Goal: Information Seeking & Learning: Learn about a topic

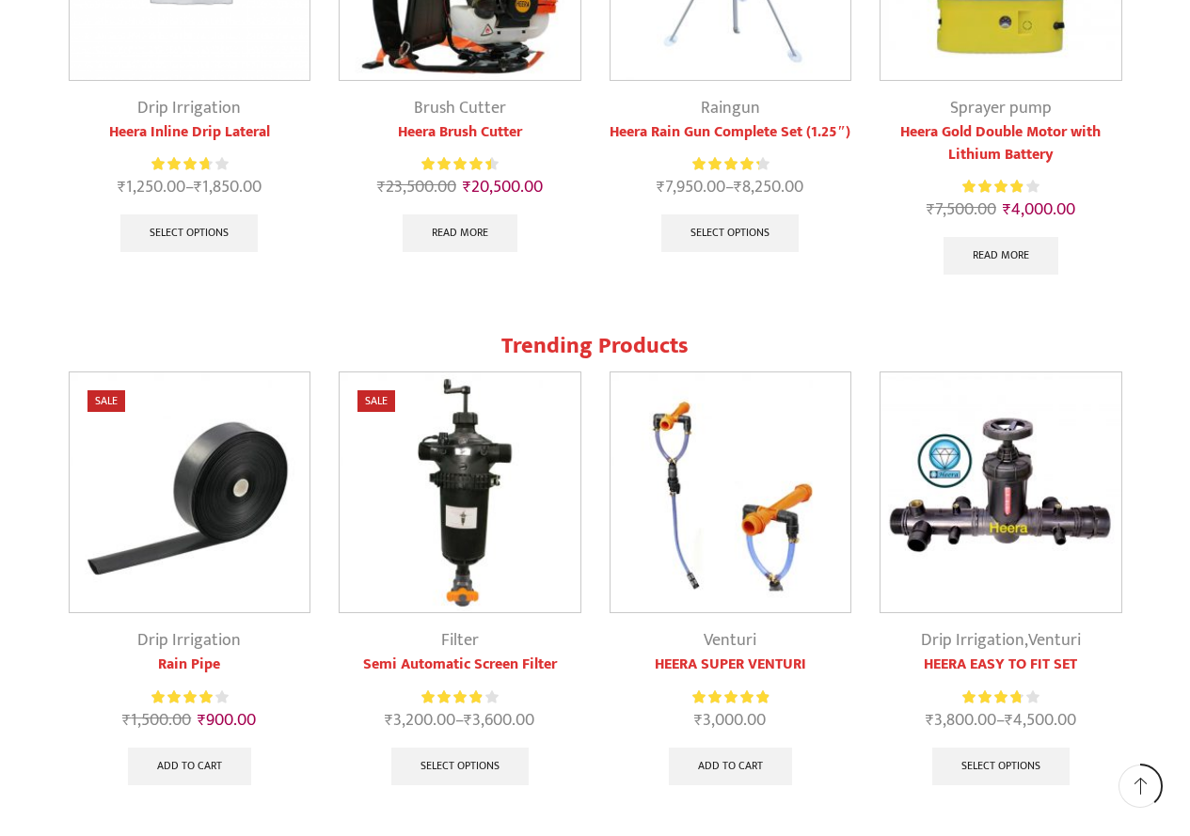
scroll to position [1505, 0]
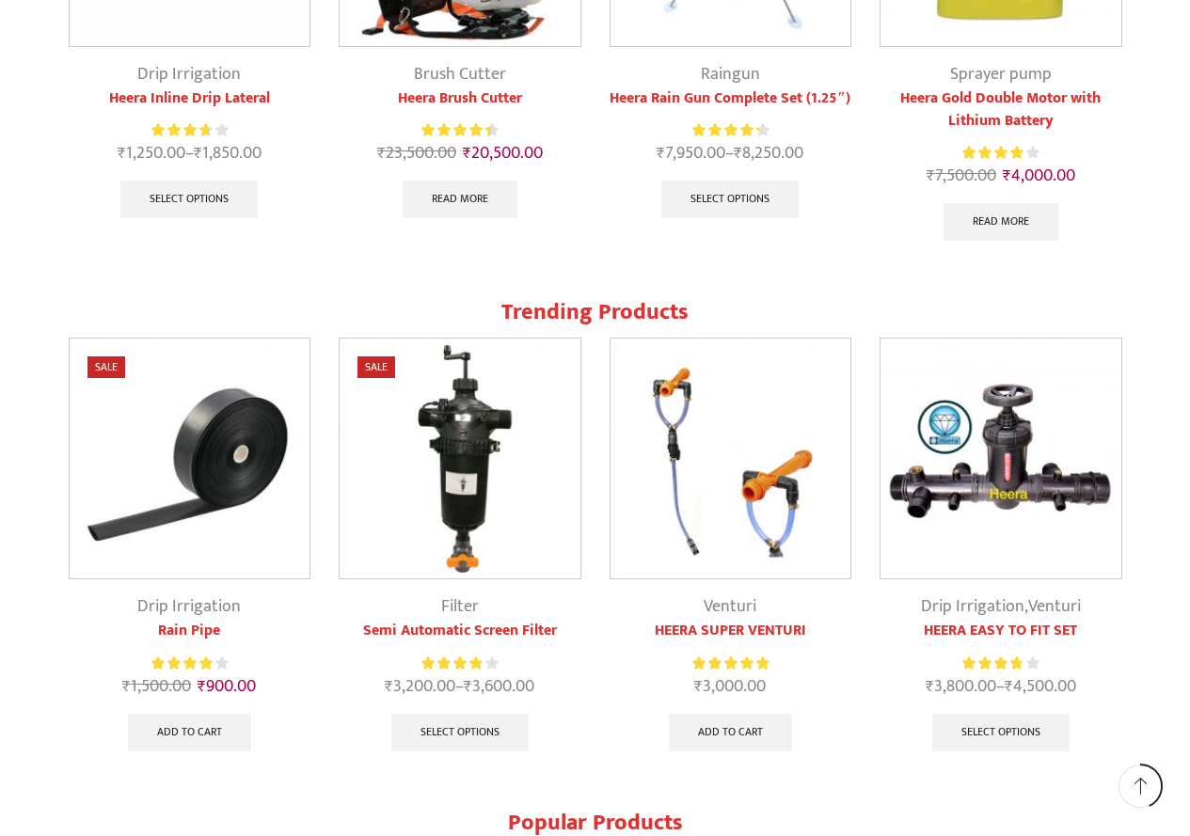
click at [203, 601] on link "Drip Irrigation" at bounding box center [188, 607] width 103 height 28
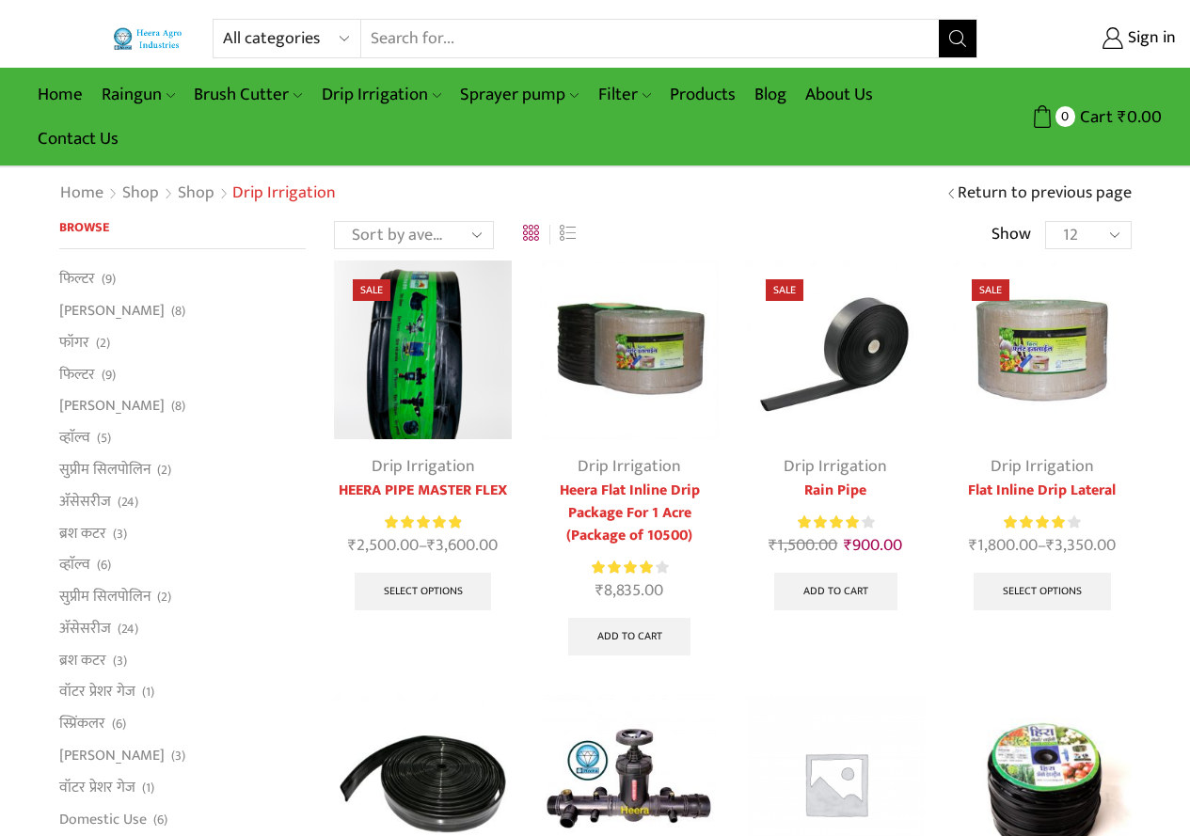
click at [853, 352] on img at bounding box center [836, 350] width 178 height 178
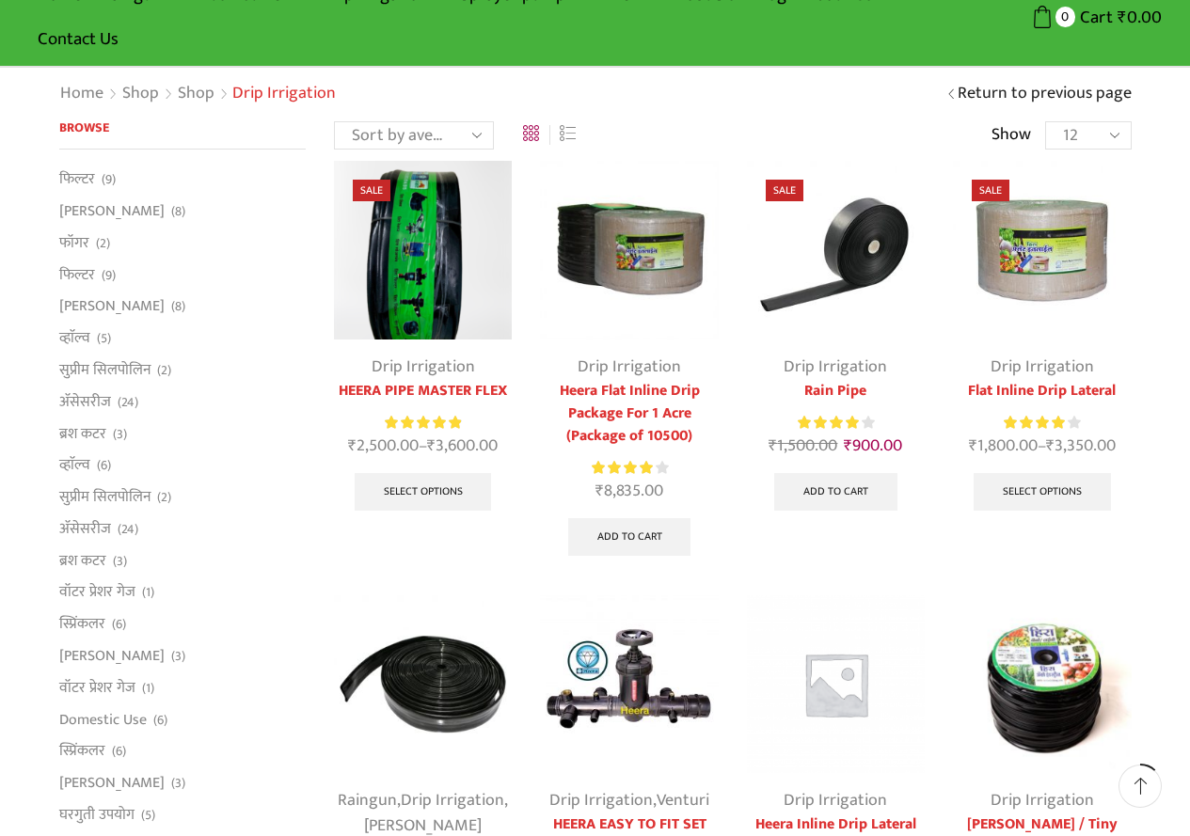
scroll to position [282, 0]
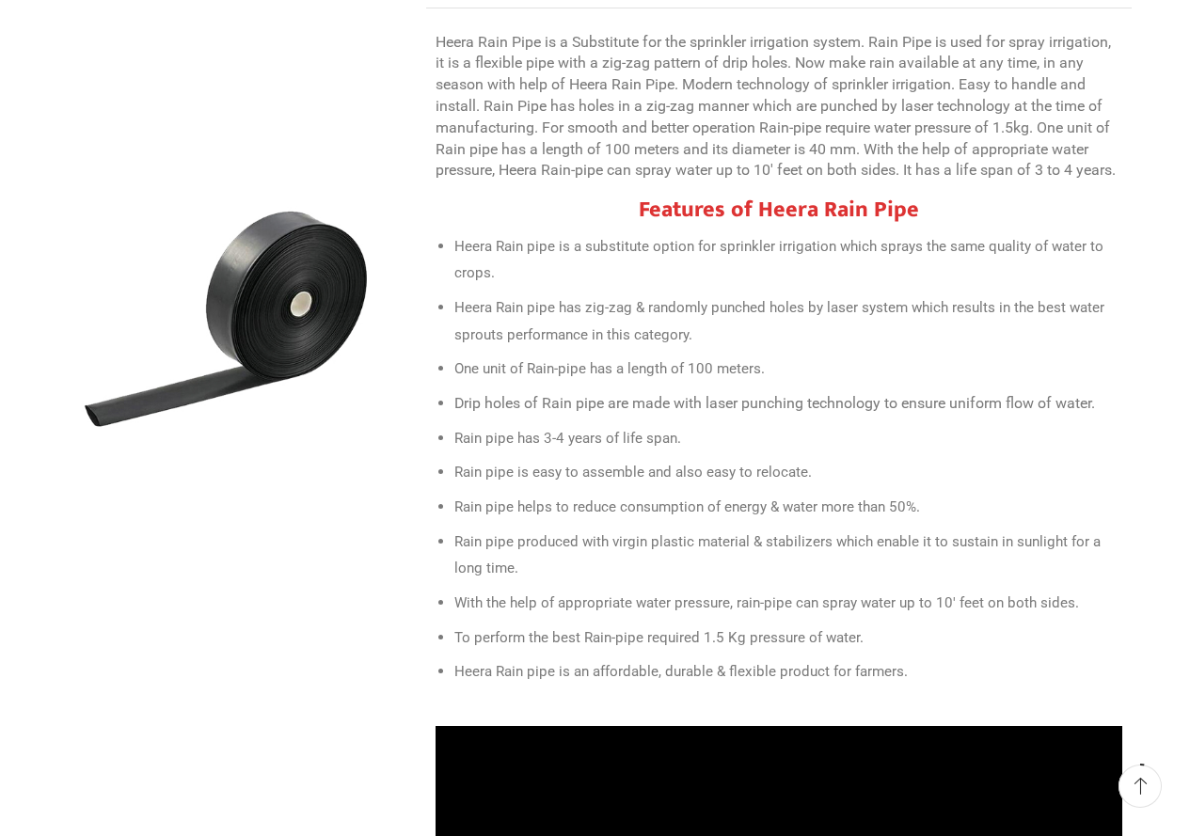
scroll to position [941, 0]
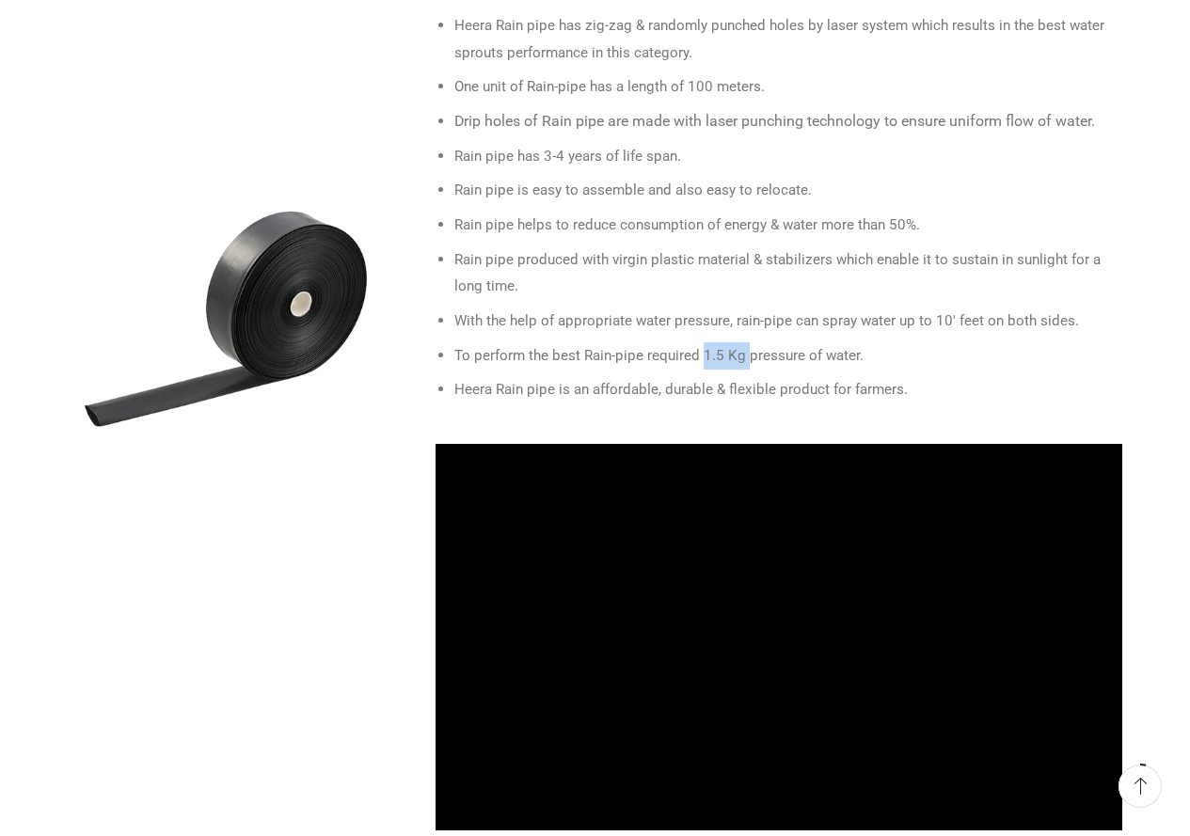
drag, startPoint x: 701, startPoint y: 310, endPoint x: 746, endPoint y: 316, distance: 45.5
click at [746, 342] on li "To perform the best Rain-pipe required 1.5 Kg pressure of water." at bounding box center [788, 355] width 668 height 27
drag, startPoint x: 592, startPoint y: 315, endPoint x: 656, endPoint y: 310, distance: 64.2
click at [669, 342] on li "To perform the best Rain-pipe required 1.5 Kg pressure of water." at bounding box center [788, 355] width 668 height 27
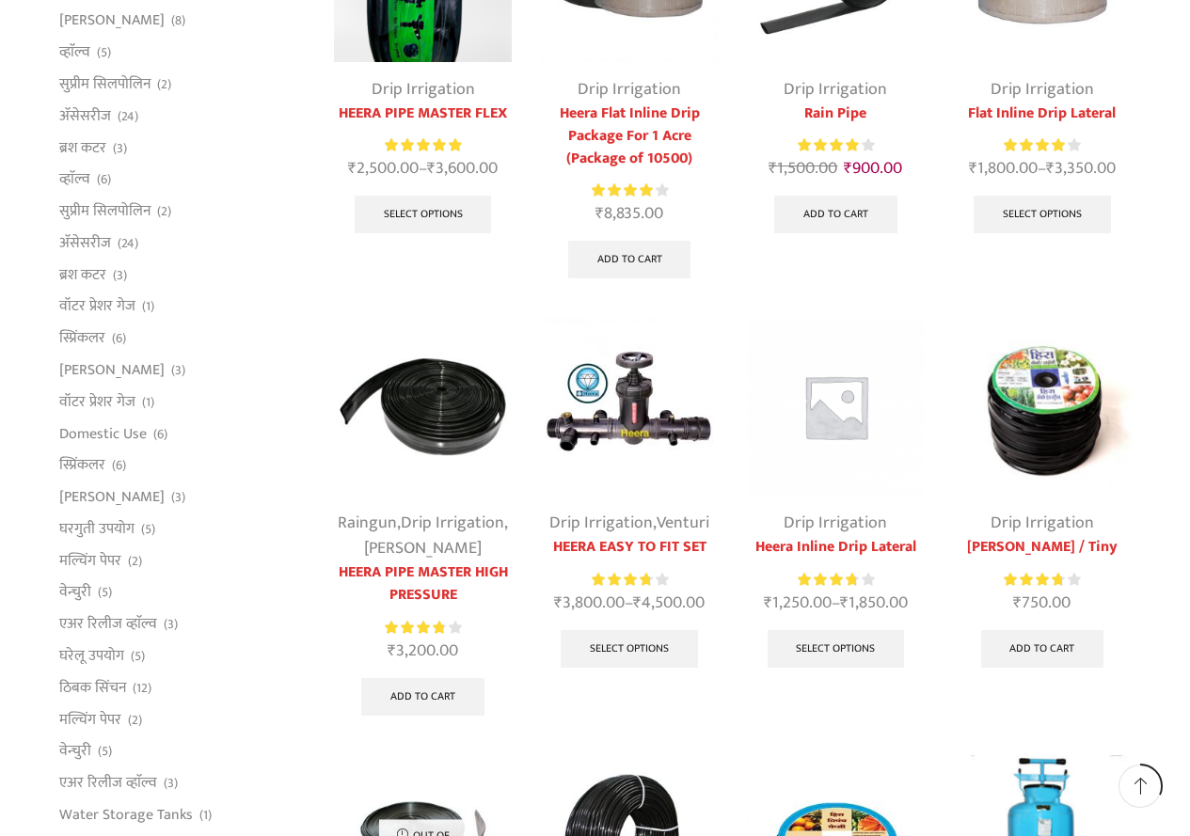
scroll to position [376, 0]
click at [433, 439] on img at bounding box center [423, 408] width 178 height 178
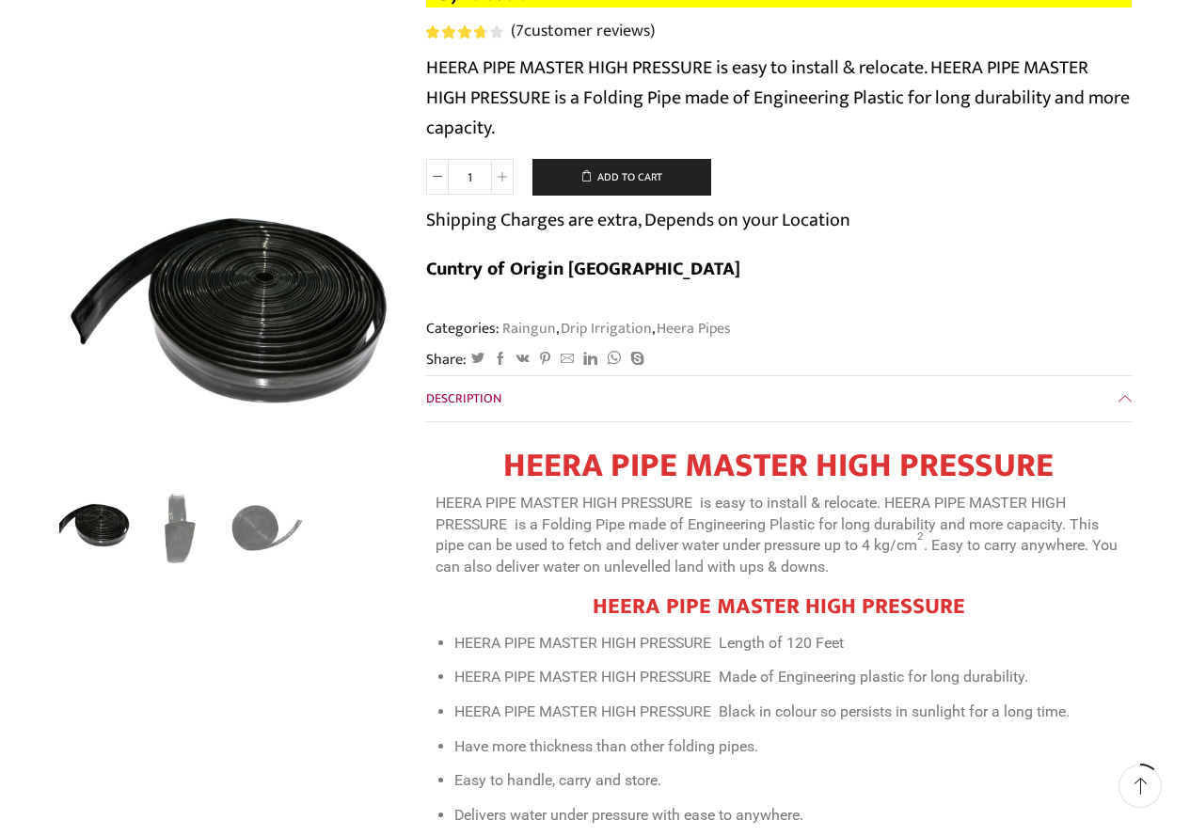
scroll to position [470, 0]
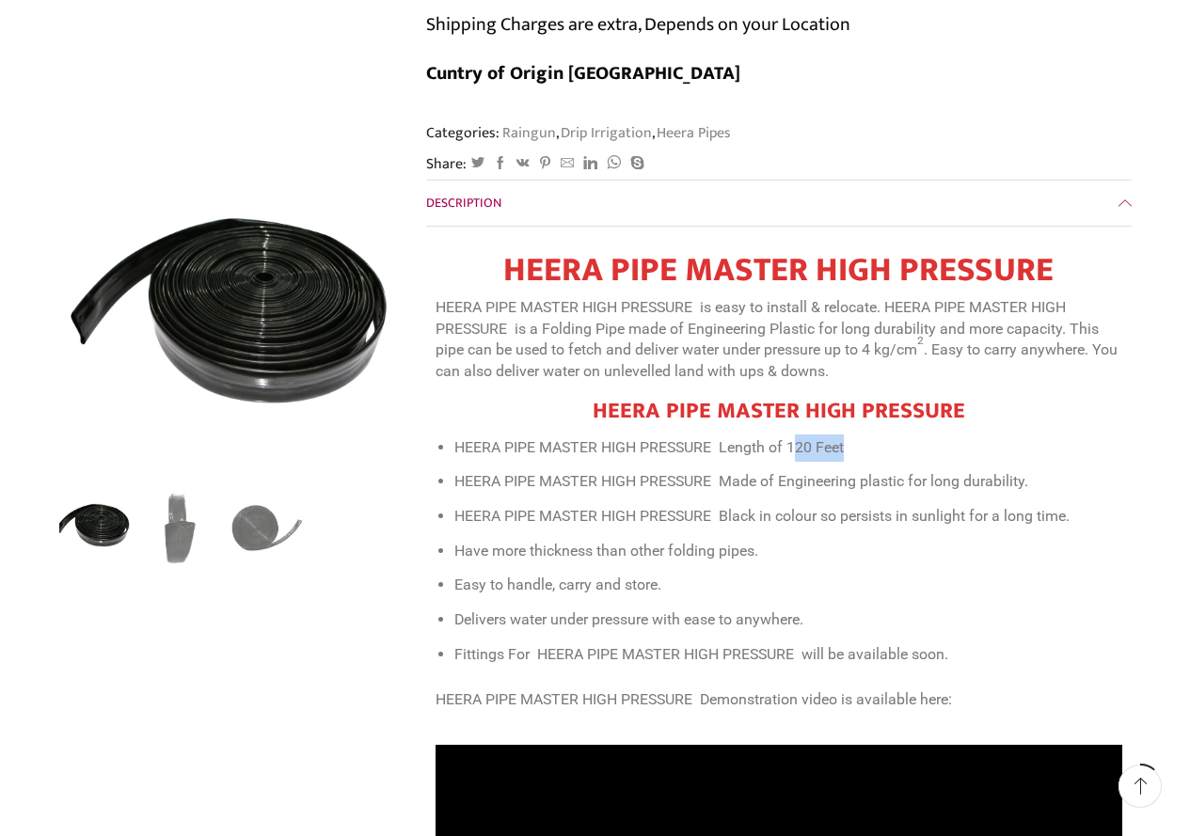
click at [893, 435] on li "HEERA PIPE MASTER HIGH PRESSURE Length of 120 Feet" at bounding box center [788, 448] width 668 height 27
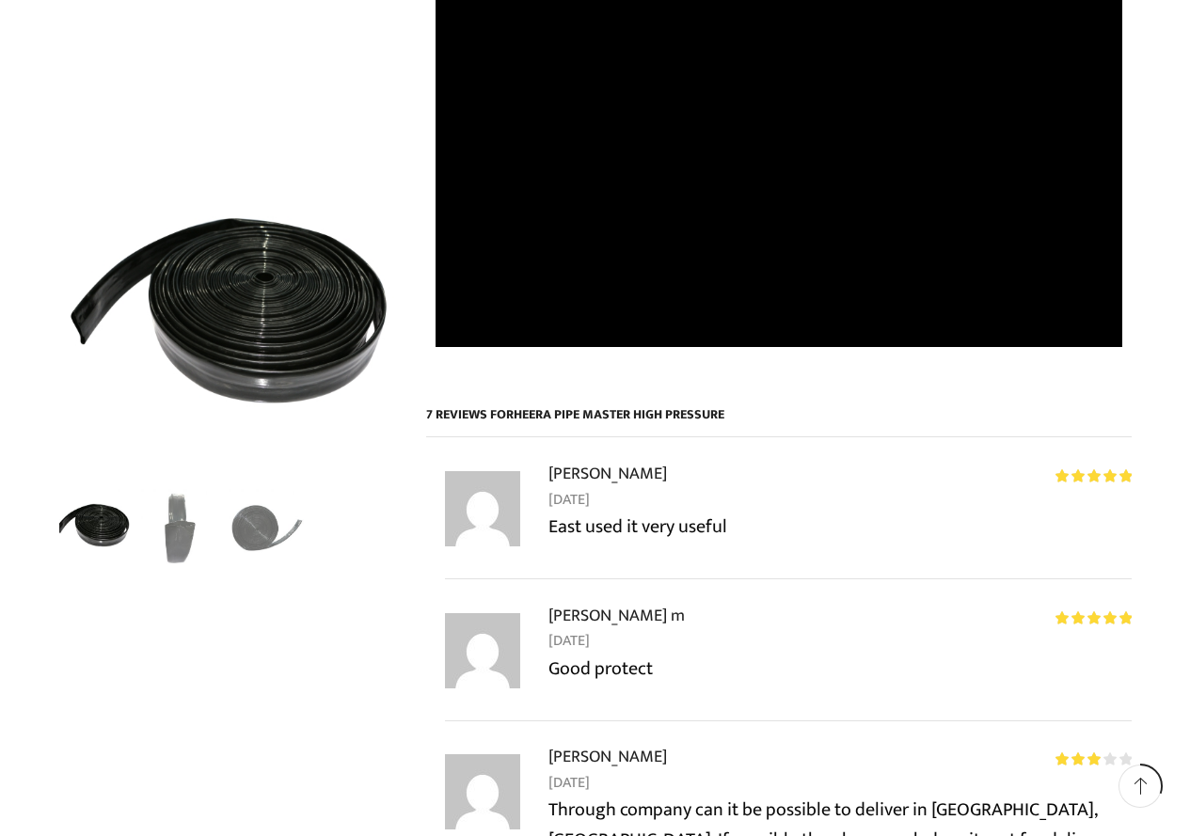
scroll to position [931, 0]
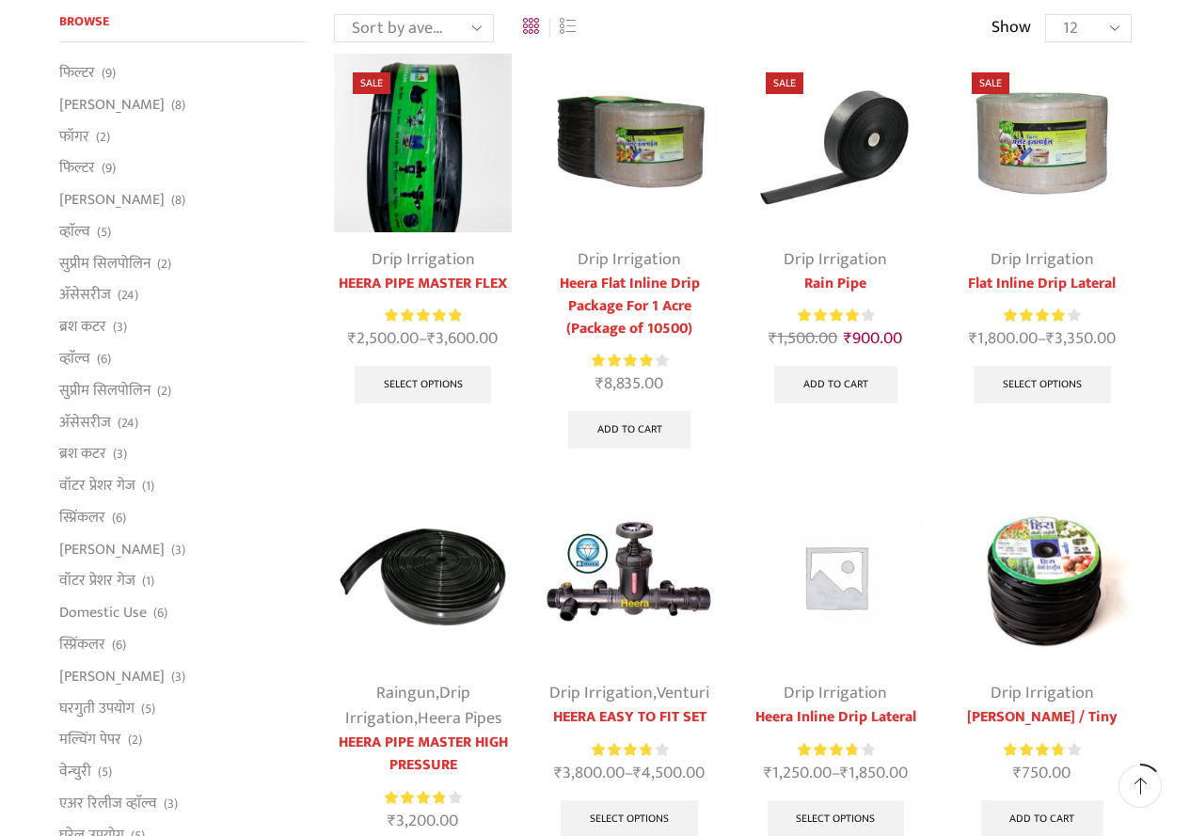
scroll to position [188, 0]
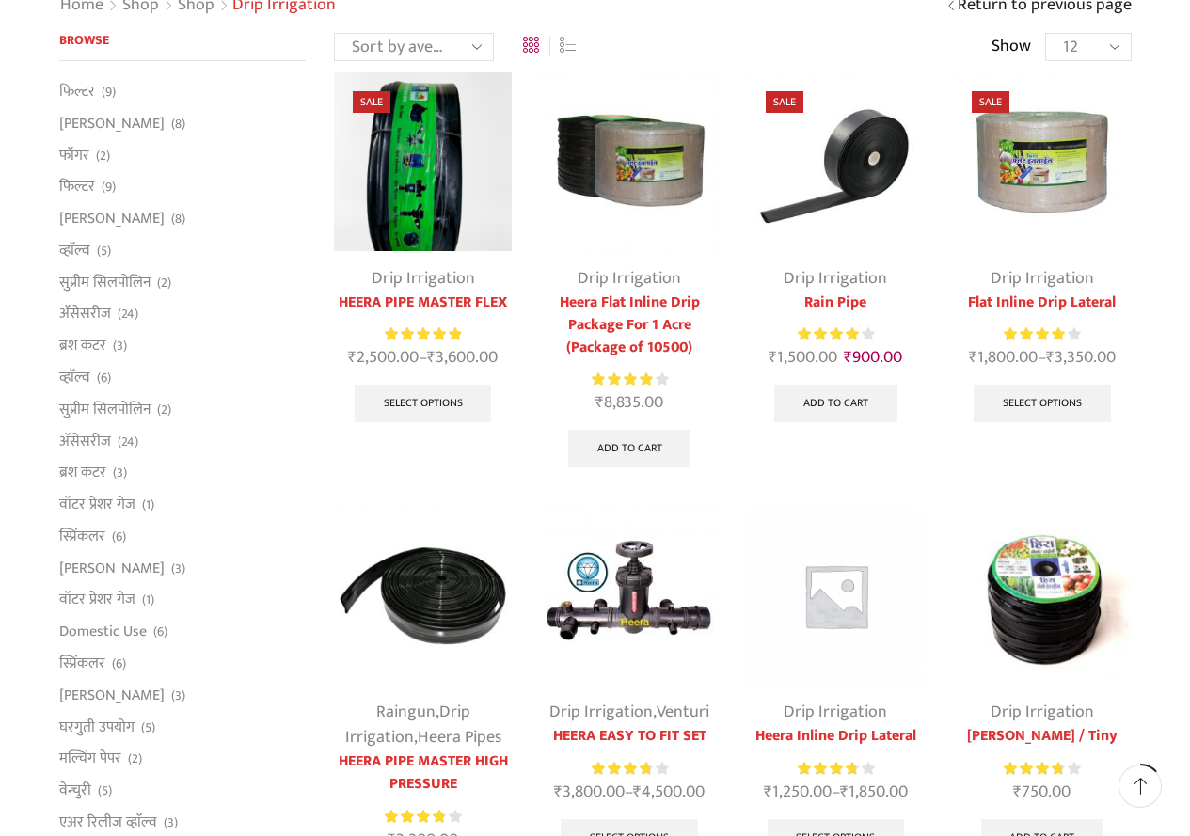
click at [1056, 171] on img at bounding box center [1042, 161] width 178 height 178
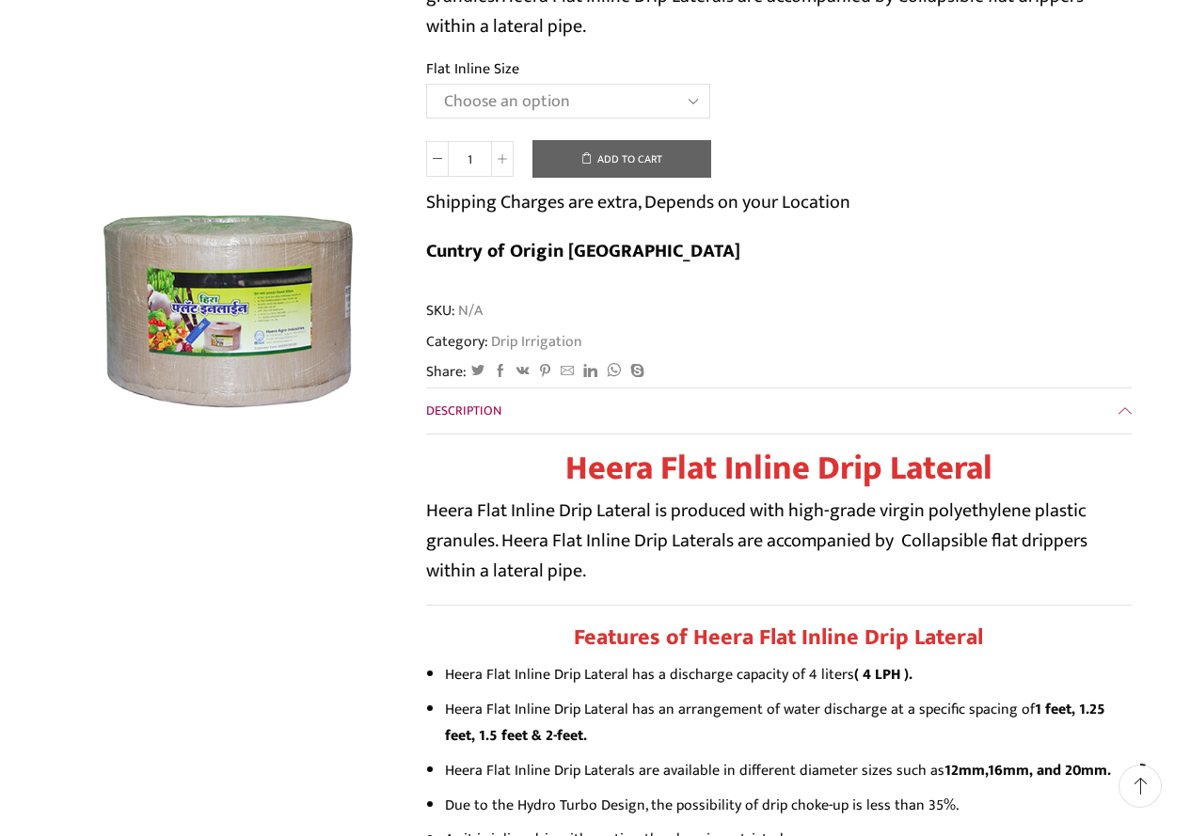
scroll to position [659, 0]
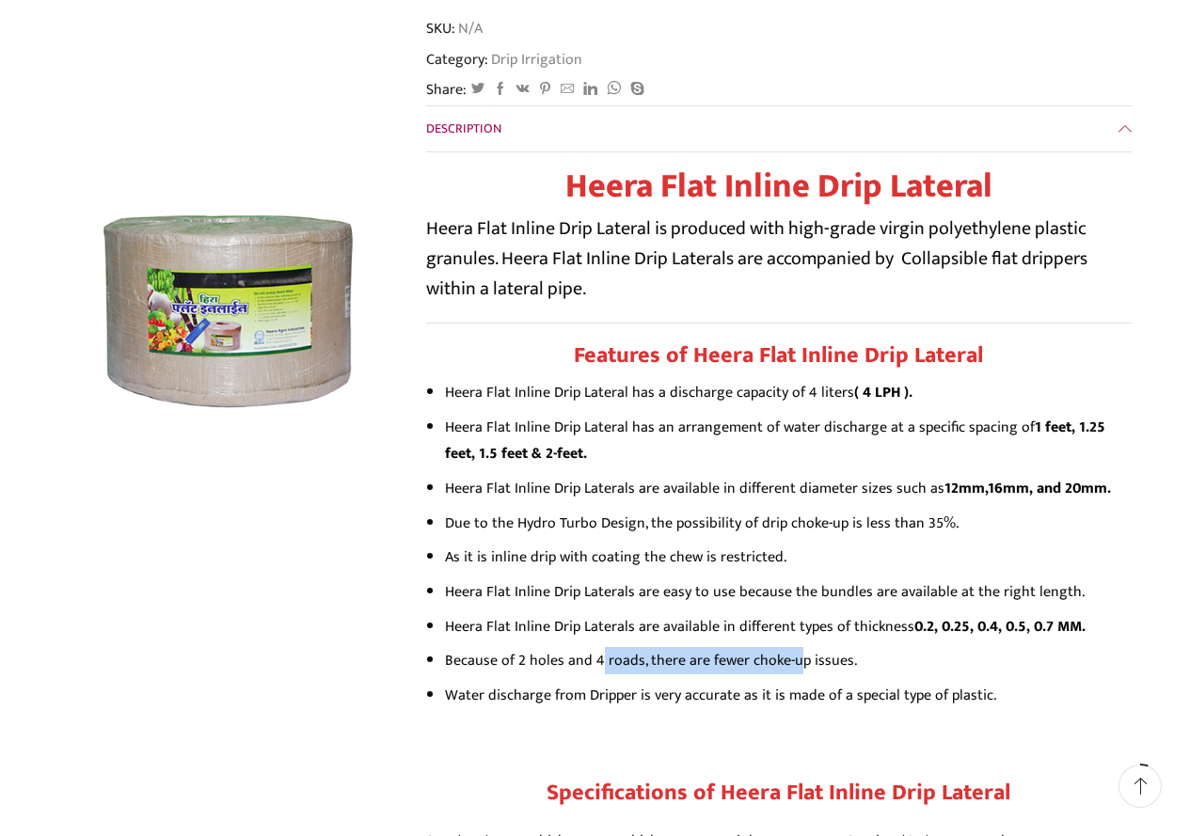
drag, startPoint x: 596, startPoint y: 616, endPoint x: 788, endPoint y: 619, distance: 192.0
click at [788, 647] on li "Because of 2 holes and 4 roads, there are fewer choke-up issues." at bounding box center [788, 660] width 687 height 27
drag, startPoint x: 905, startPoint y: 479, endPoint x: 959, endPoint y: 471, distance: 54.2
click at [959, 510] on li "Due to the Hydro Turbo Design, the possibility of drip choke-up is less than 35…" at bounding box center [788, 523] width 687 height 27
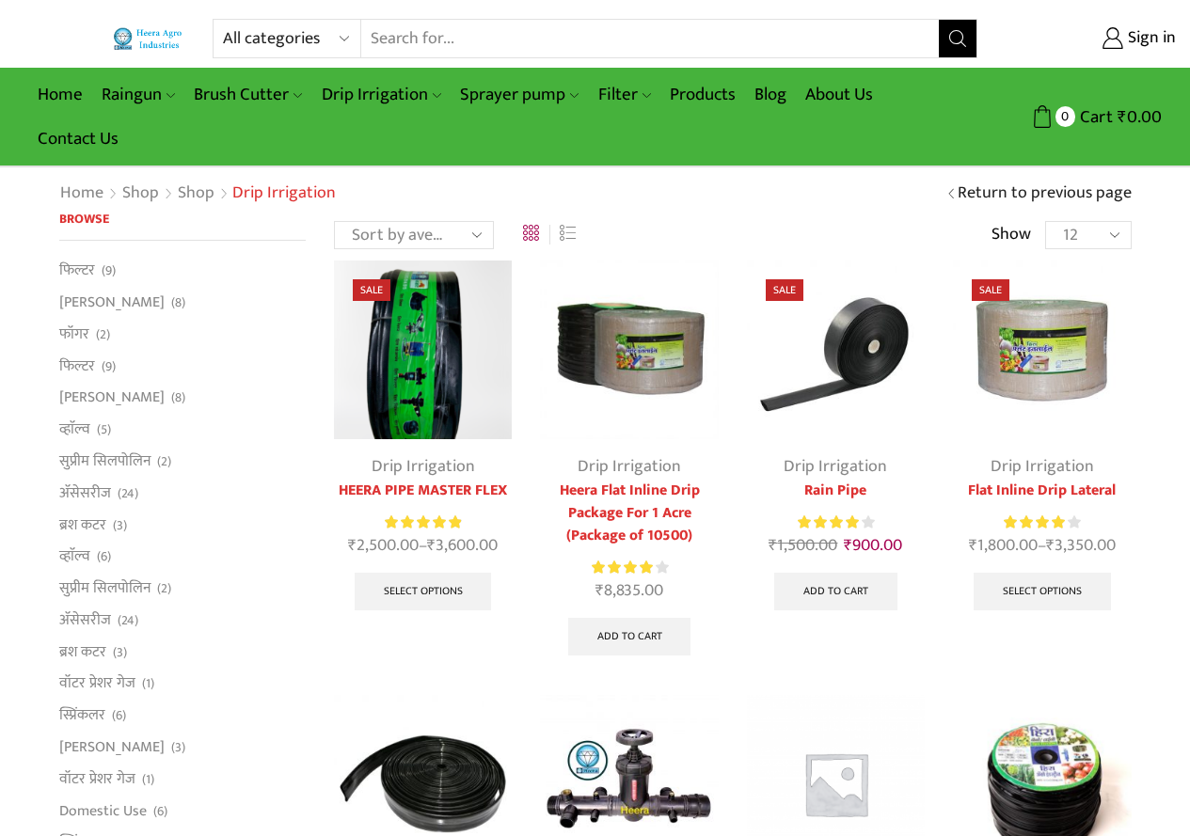
scroll to position [188, 0]
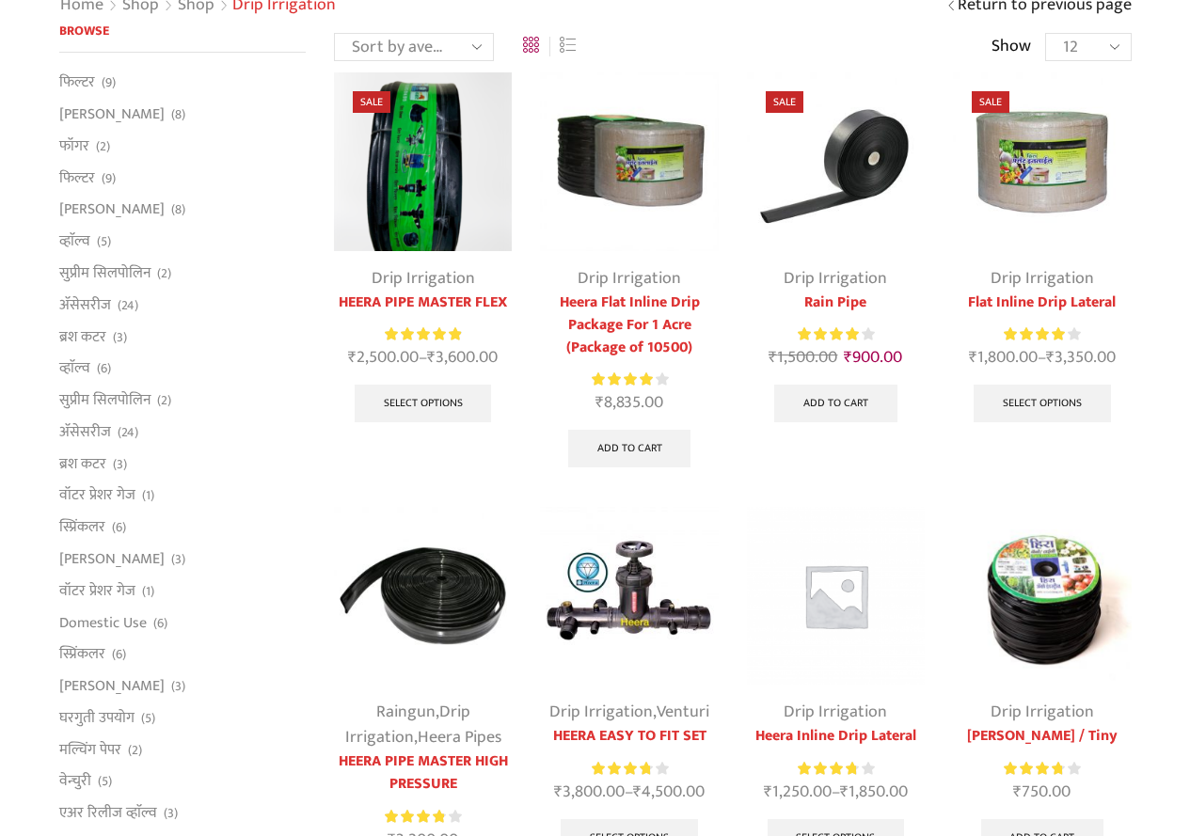
click at [817, 587] on img at bounding box center [836, 596] width 178 height 178
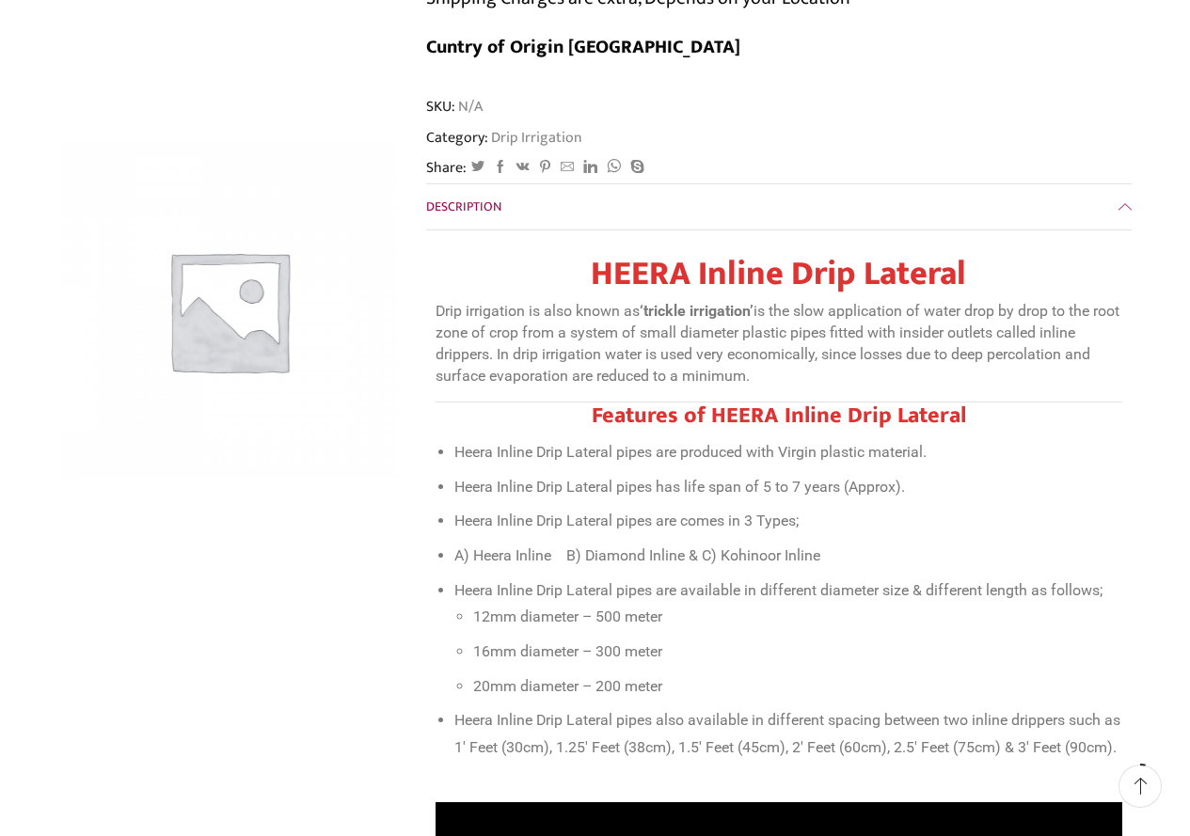
scroll to position [659, 0]
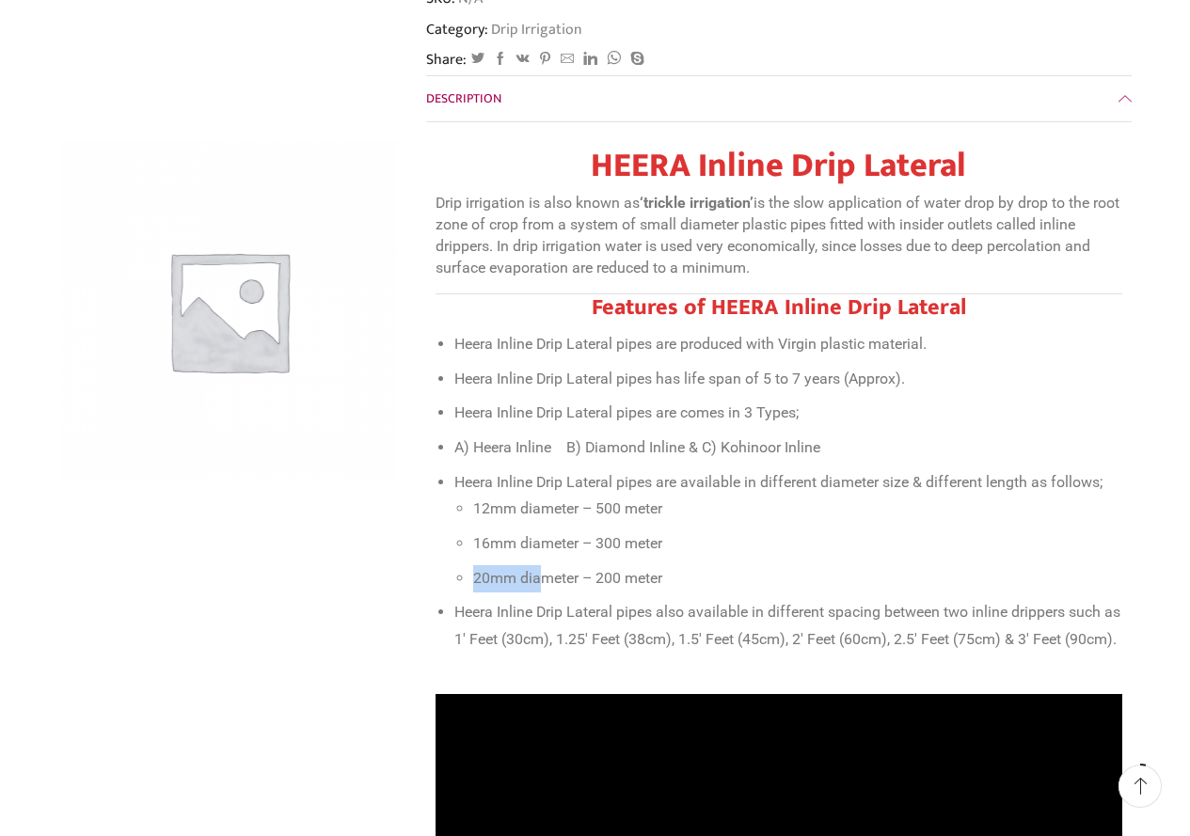
drag, startPoint x: 470, startPoint y: 530, endPoint x: 536, endPoint y: 537, distance: 66.3
click at [536, 537] on ul "12mm diameter – 500 meter 16mm diameter – 300 meter 20mm diameter – 200 meter" at bounding box center [788, 544] width 668 height 96
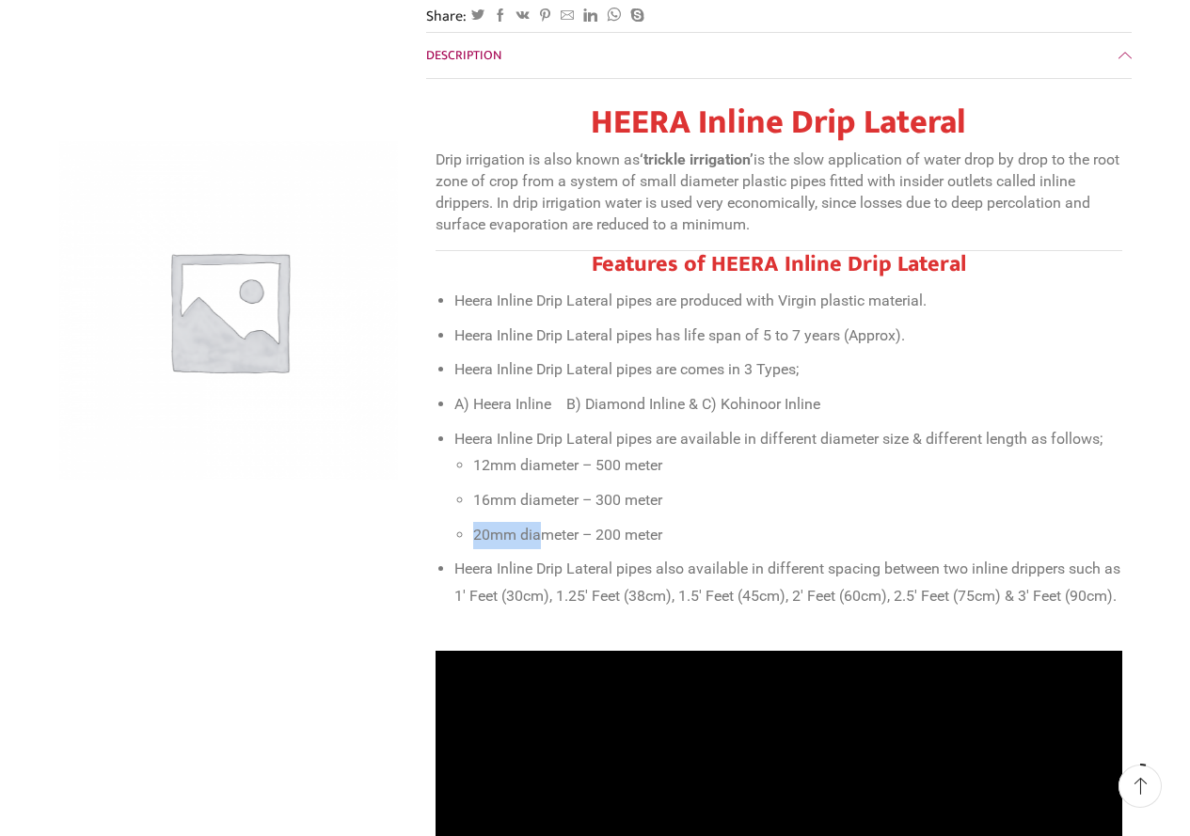
scroll to position [753, 0]
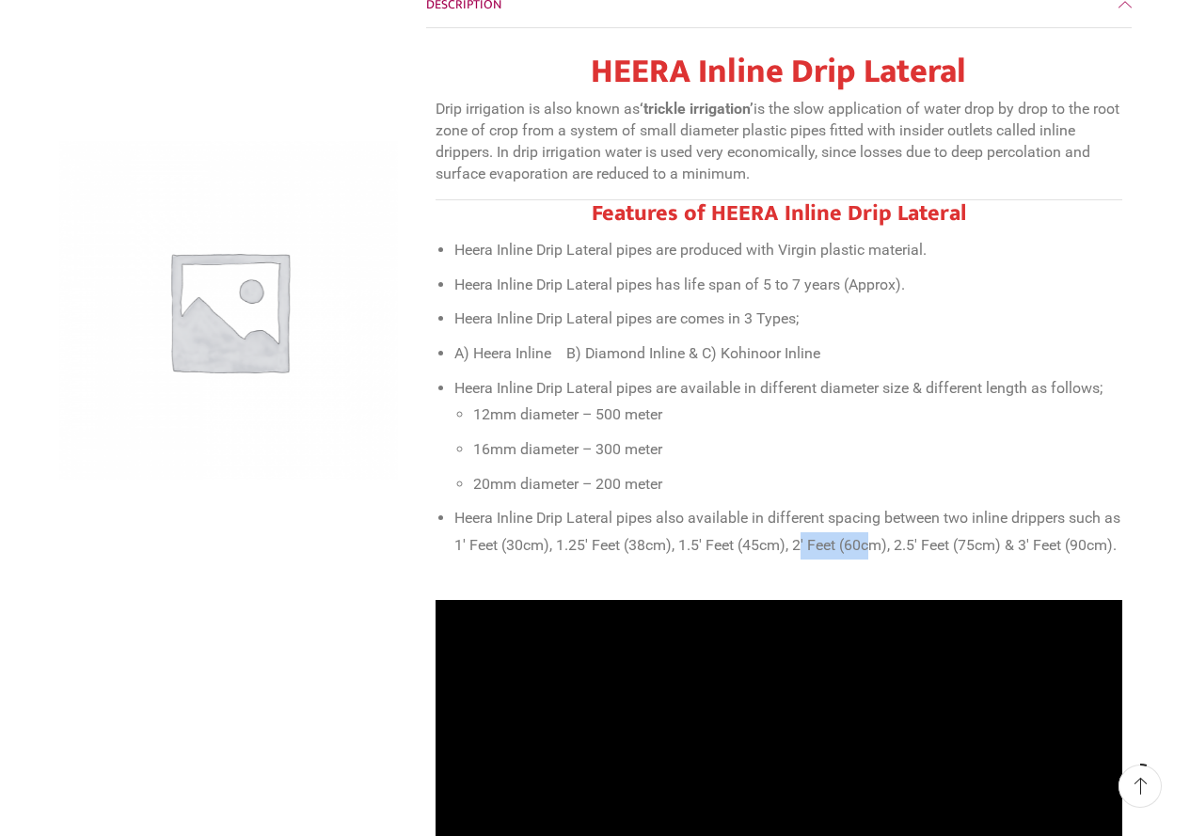
drag, startPoint x: 820, startPoint y: 498, endPoint x: 897, endPoint y: 505, distance: 77.5
click at [897, 505] on li "Heera Inline Drip Lateral pipes also available in different spacing between two…" at bounding box center [788, 532] width 668 height 54
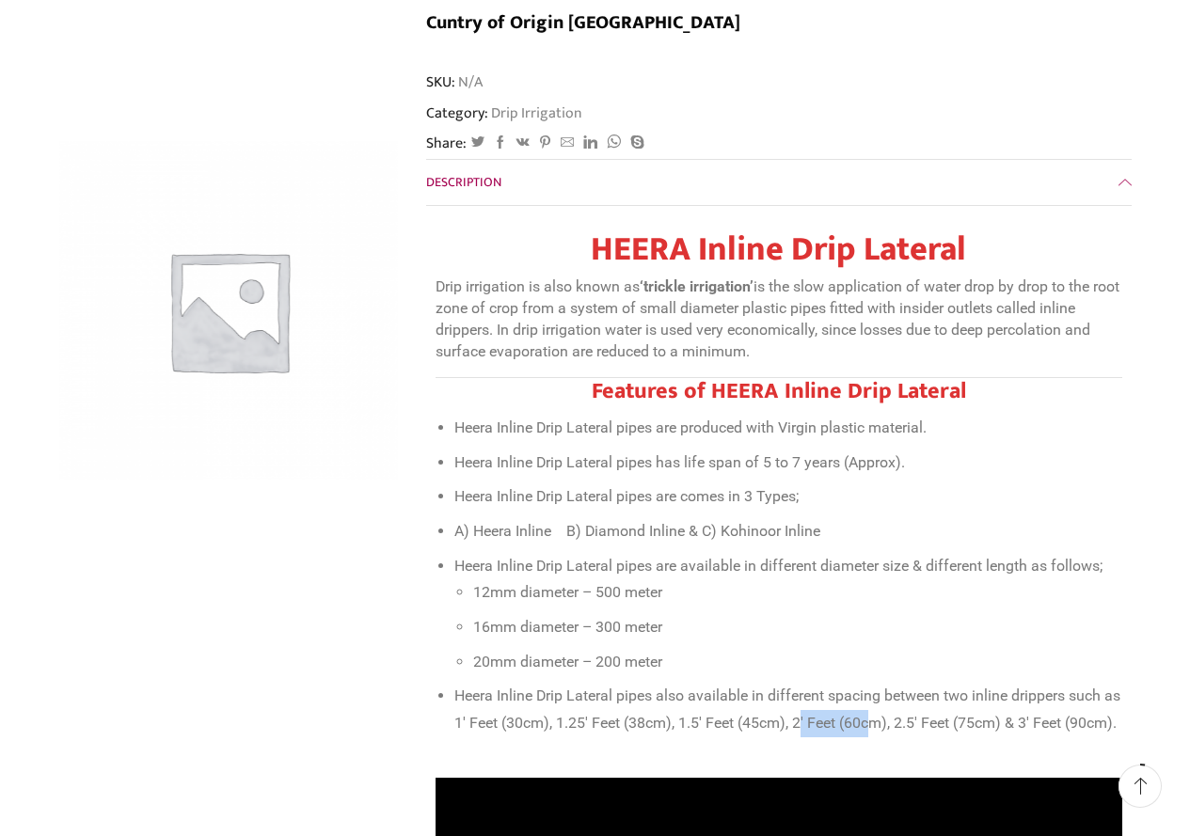
scroll to position [565, 0]
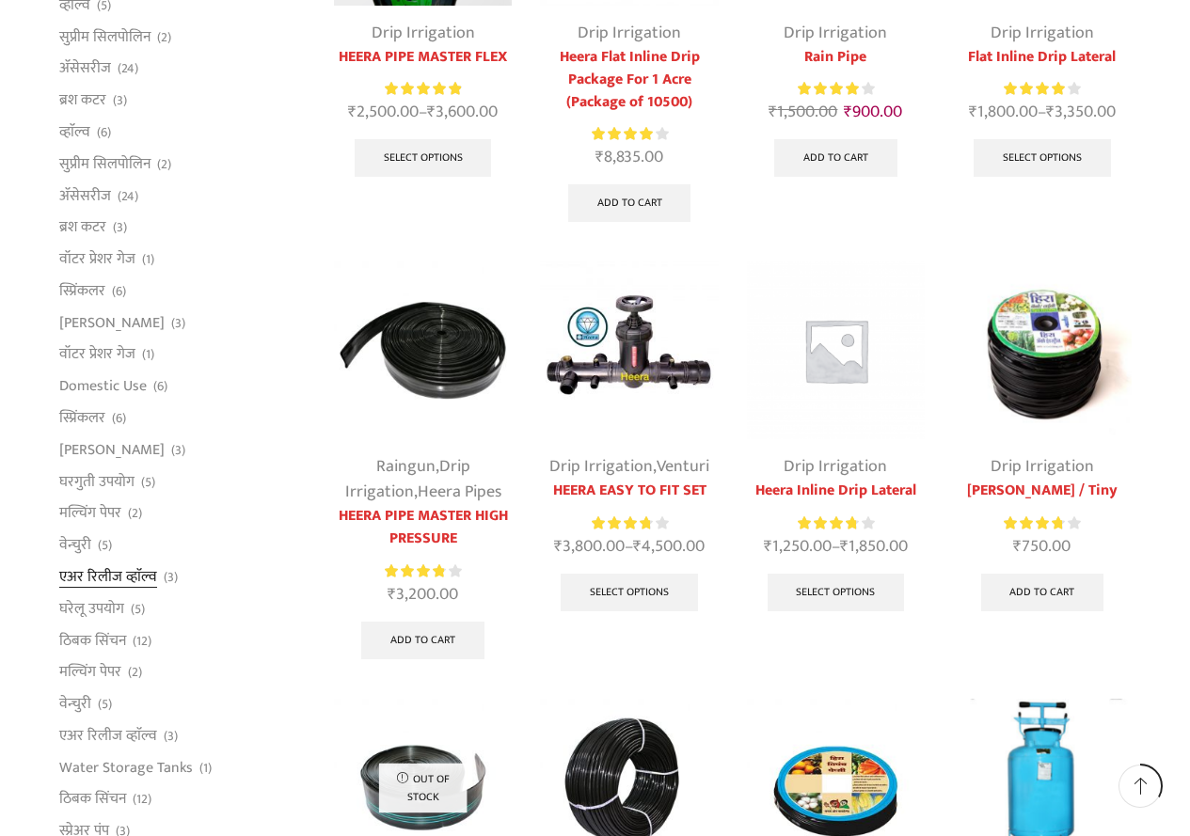
scroll to position [470, 0]
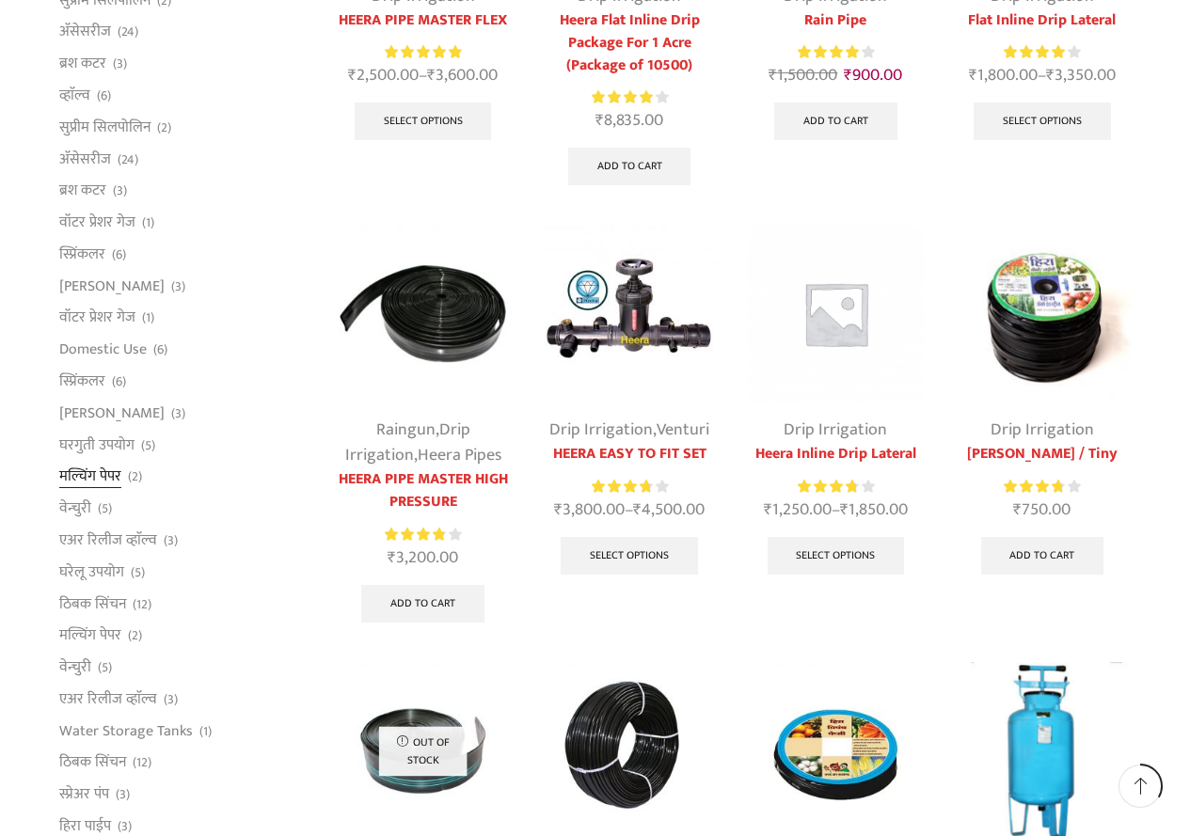
click at [91, 479] on link "मल्चिंग पेपर" at bounding box center [90, 477] width 62 height 32
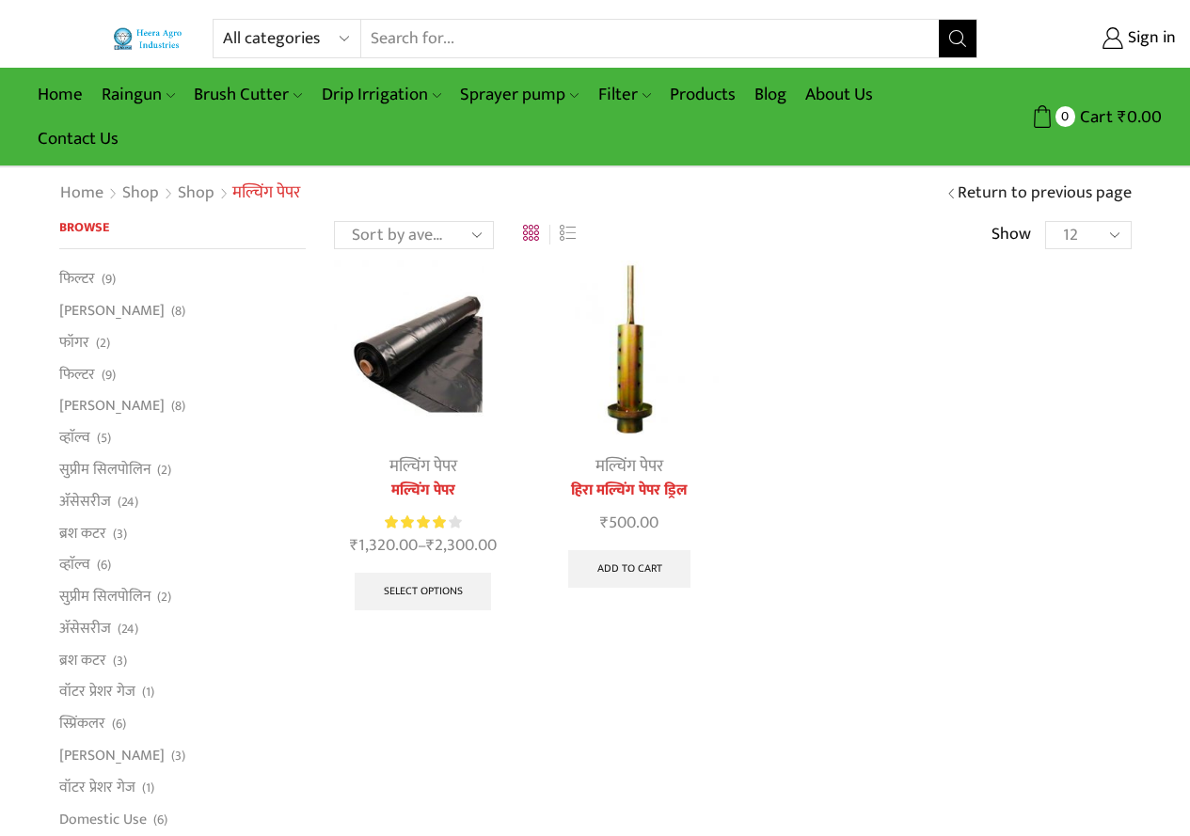
click at [634, 374] on img at bounding box center [629, 350] width 178 height 178
click at [631, 374] on img at bounding box center [629, 350] width 178 height 178
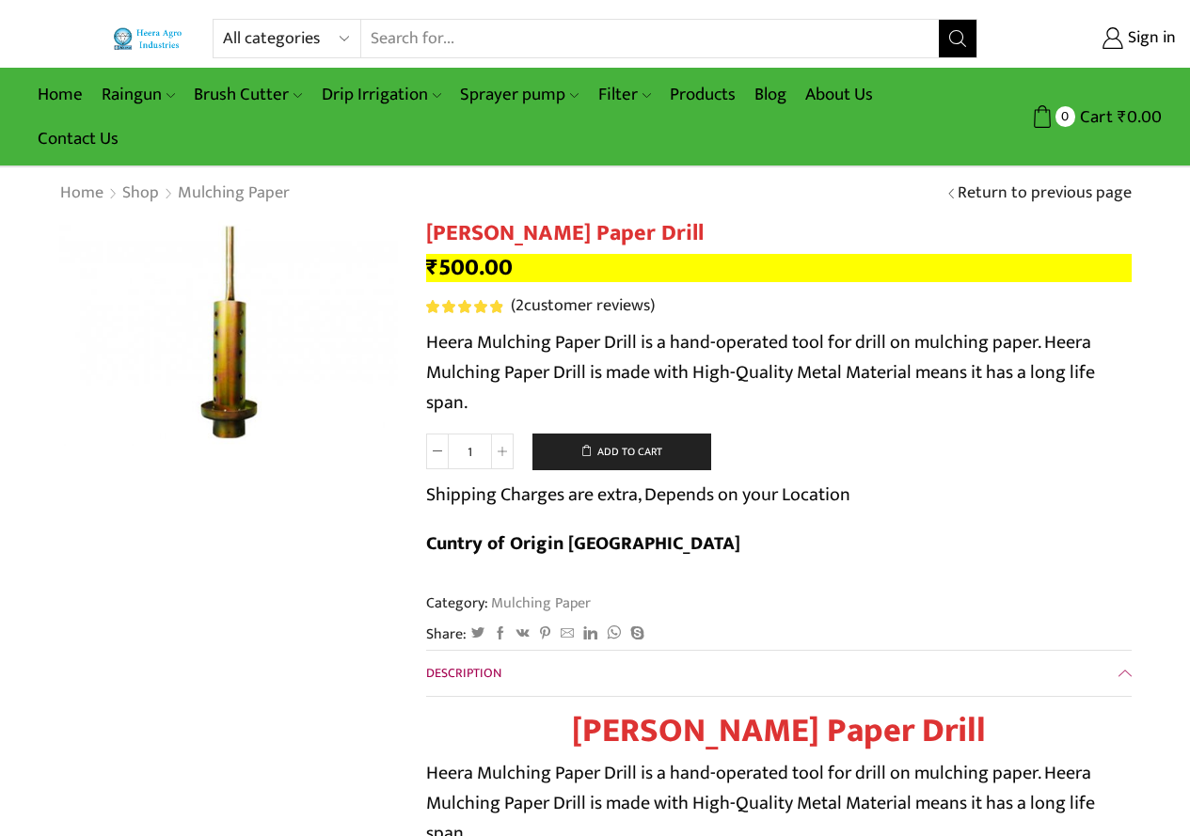
click at [221, 380] on img at bounding box center [228, 332] width 339 height 225
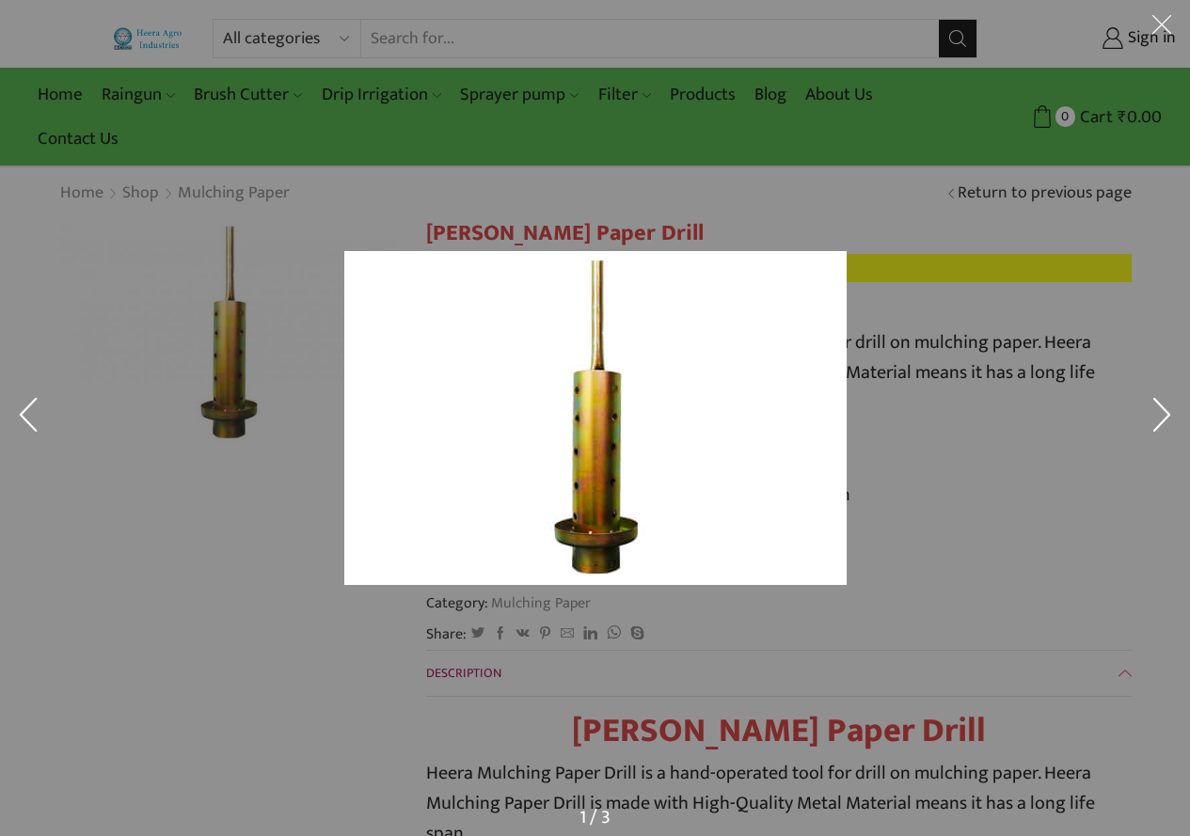
click at [1156, 402] on button at bounding box center [1162, 419] width 56 height 94
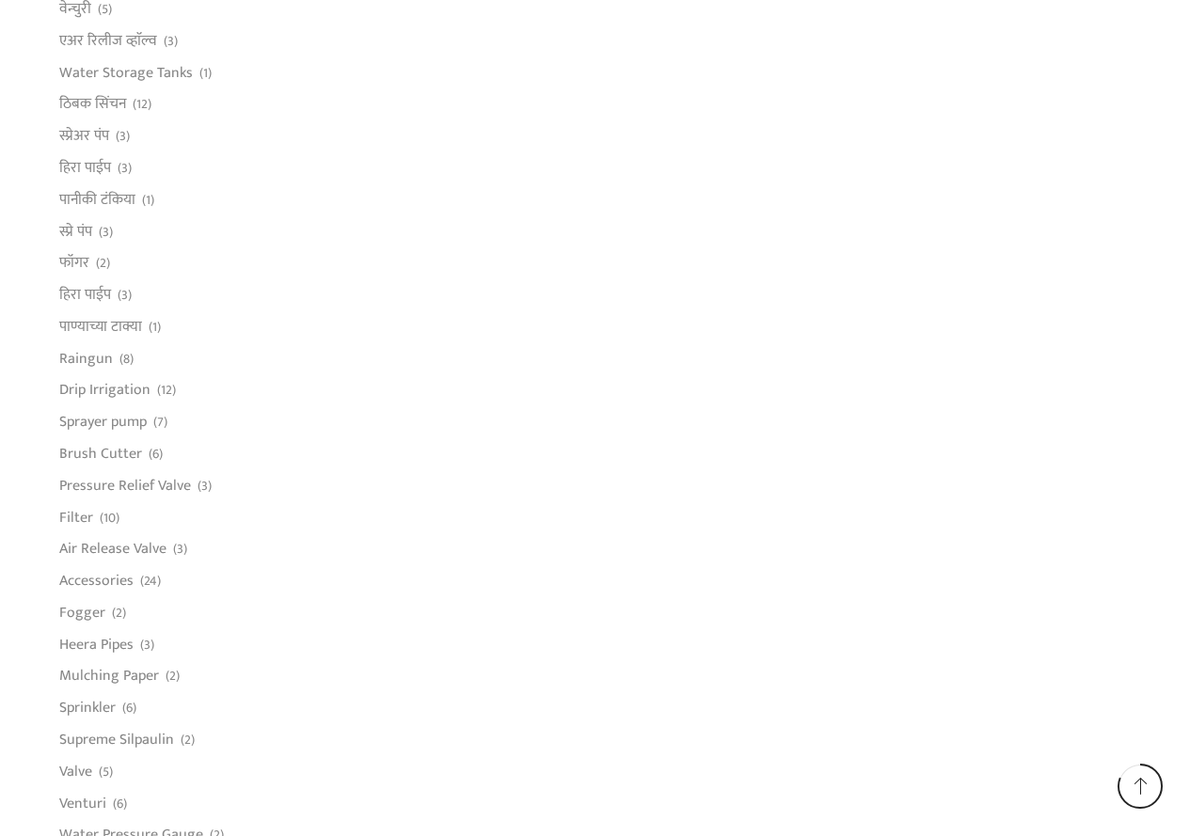
scroll to position [1223, 0]
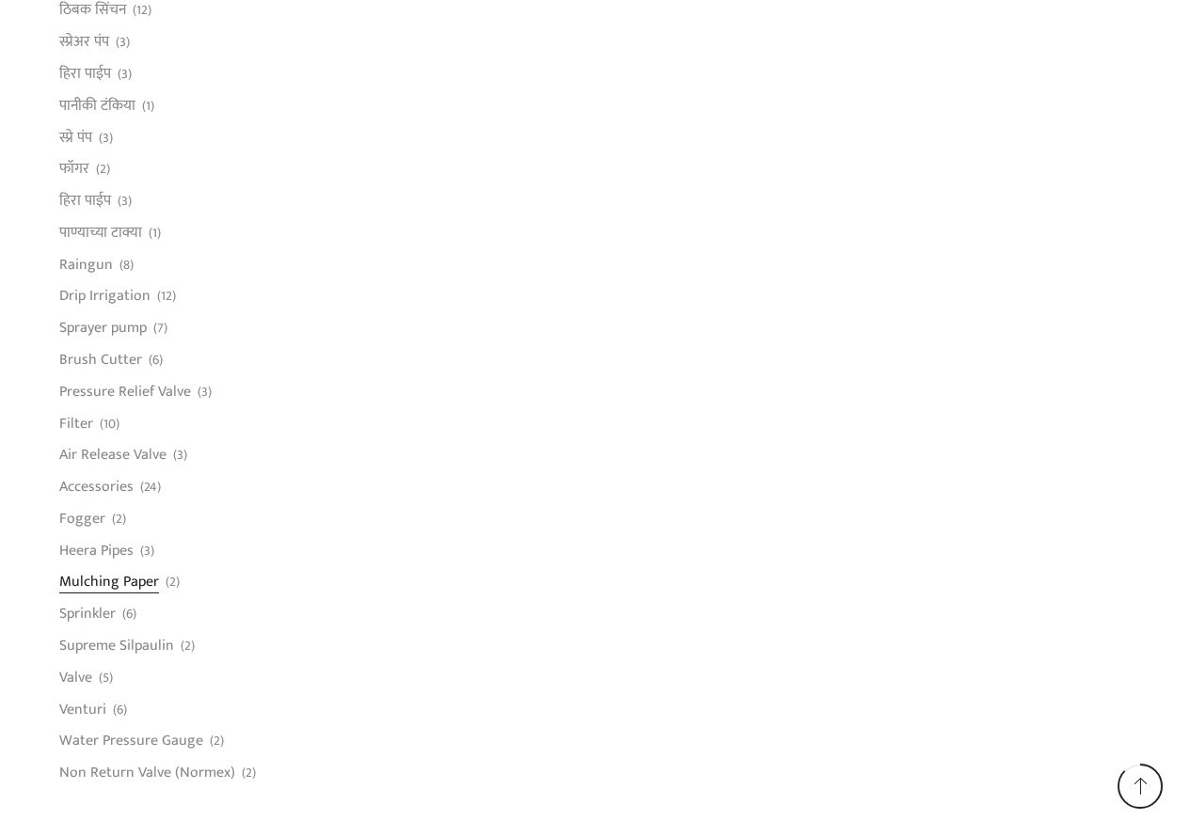
click at [69, 591] on link "Mulching Paper" at bounding box center [109, 582] width 100 height 32
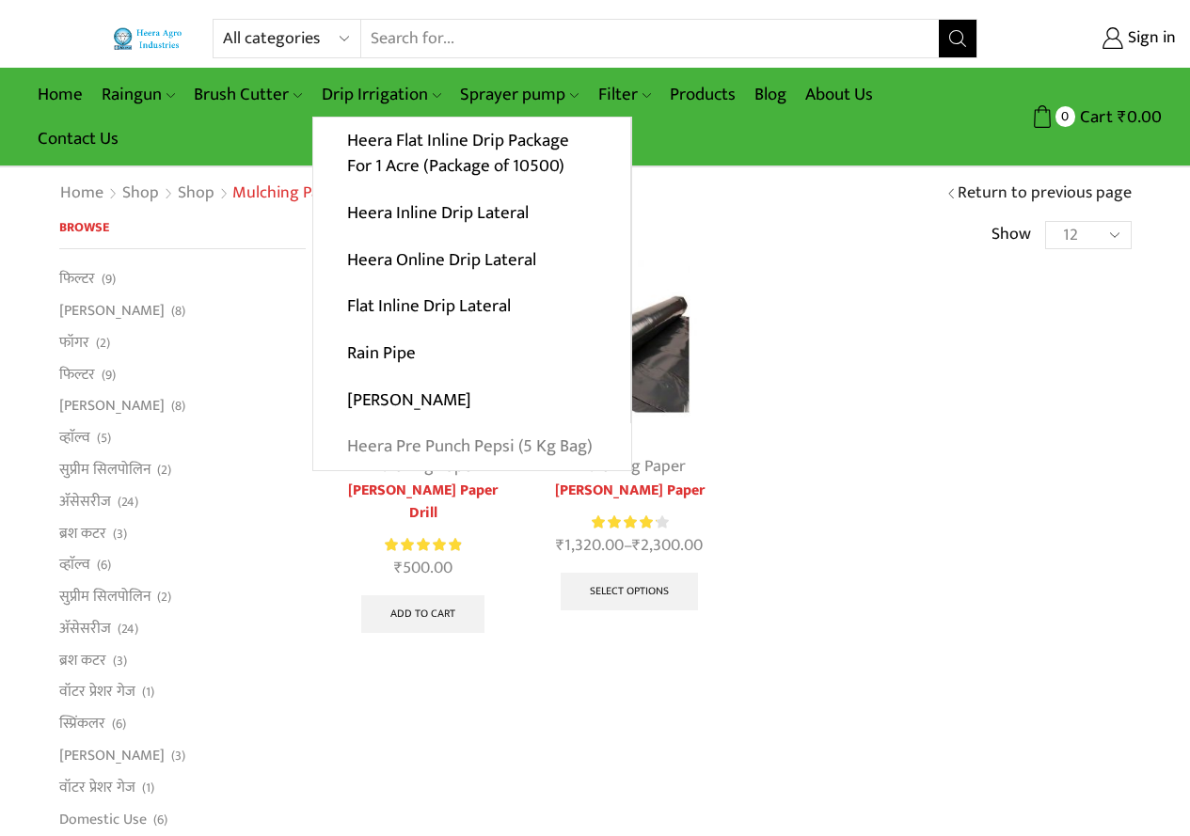
click at [390, 444] on link "Heera Pre Punch Pepsi (5 Kg Bag)" at bounding box center [472, 446] width 318 height 47
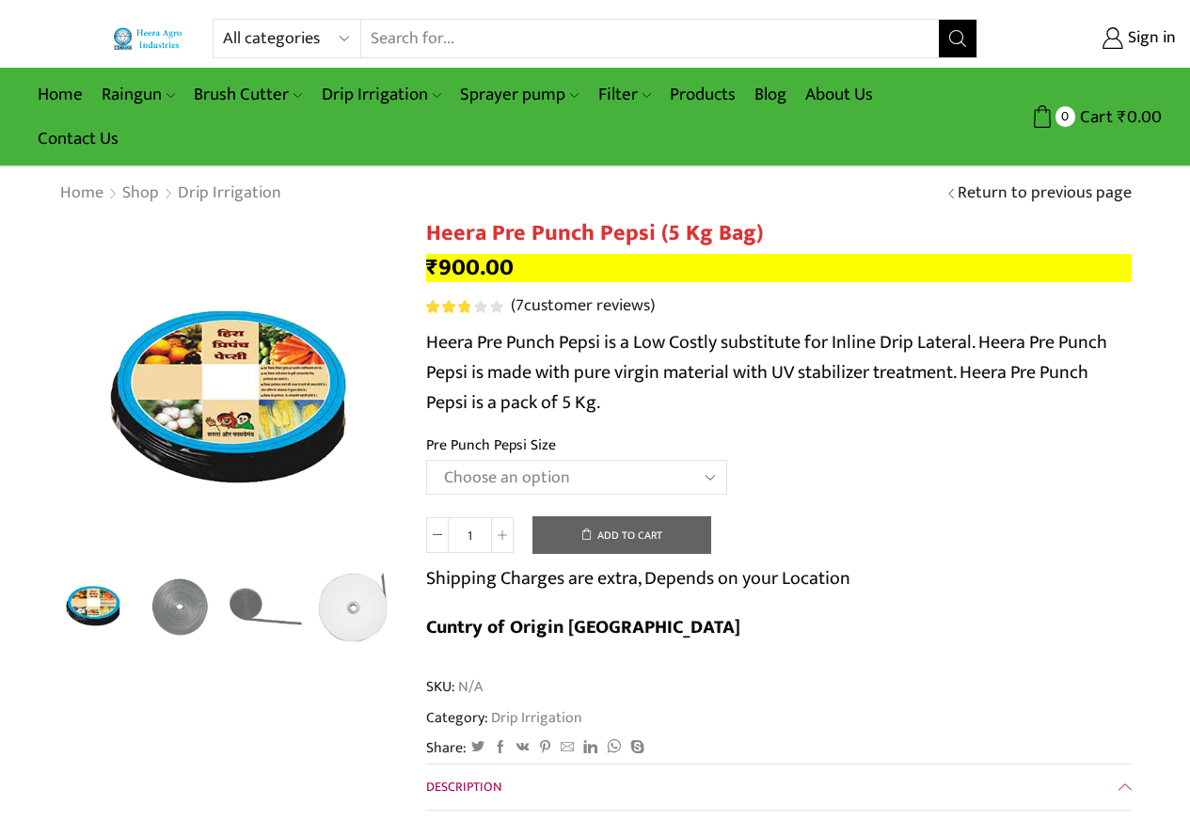
click at [702, 478] on select "Choose an option Heera Pre Punch Pepsi (1 Foot) Heera Pre Punch Pepsi (1.25 Fee…" at bounding box center [576, 477] width 301 height 35
click at [1021, 473] on td "Choose an option Heera Pre Punch Pepsi (1 Foot) Heera Pre Punch Pepsi (1.25 Fee…" at bounding box center [779, 486] width 706 height 52
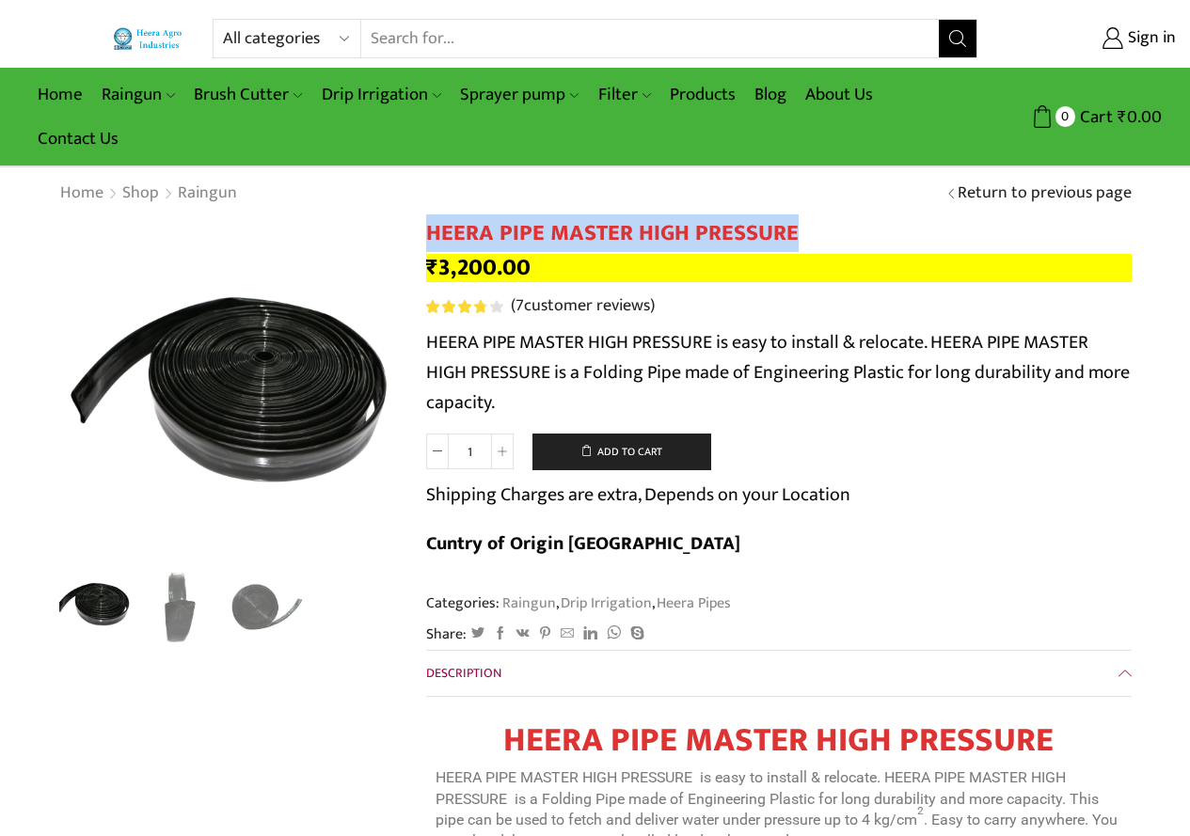
drag, startPoint x: 430, startPoint y: 237, endPoint x: 796, endPoint y: 241, distance: 366.0
click at [796, 241] on h1 "HEERA PIPE MASTER HIGH PRESSURE" at bounding box center [779, 233] width 706 height 27
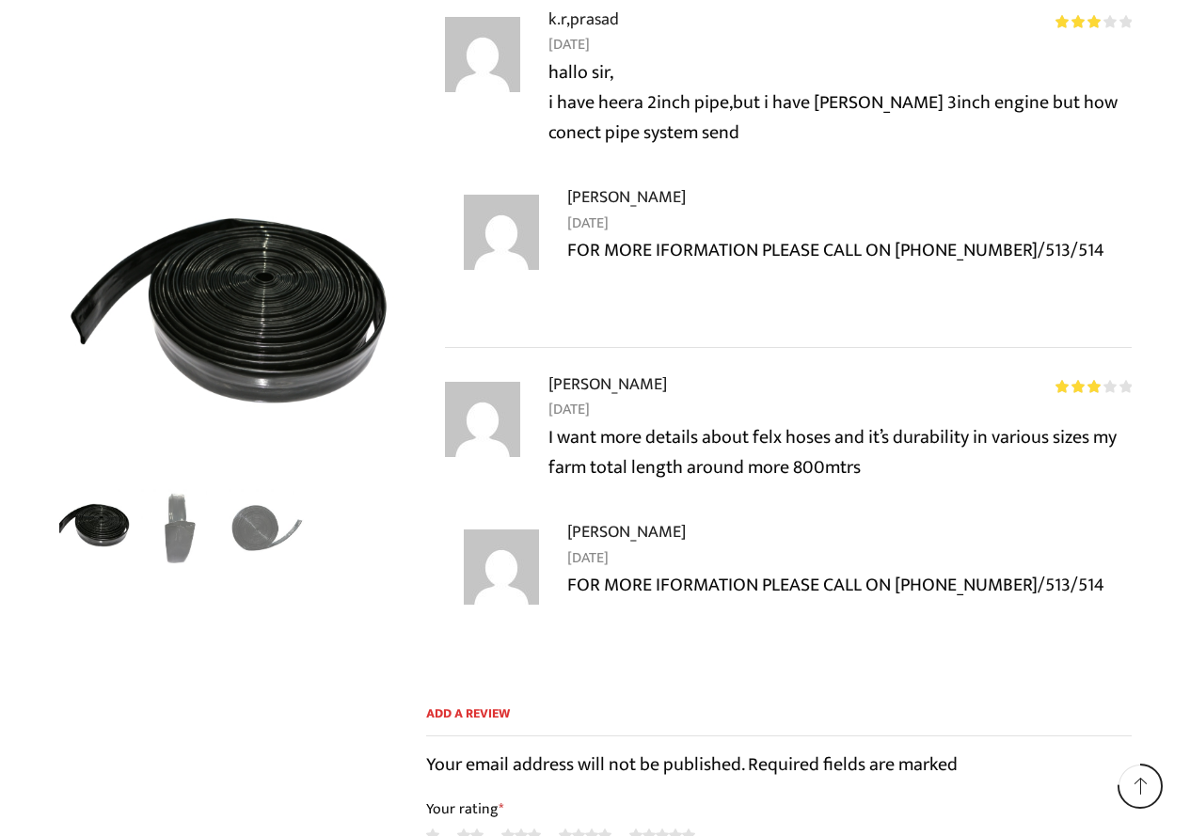
scroll to position [3199, 0]
